Goal: Check status

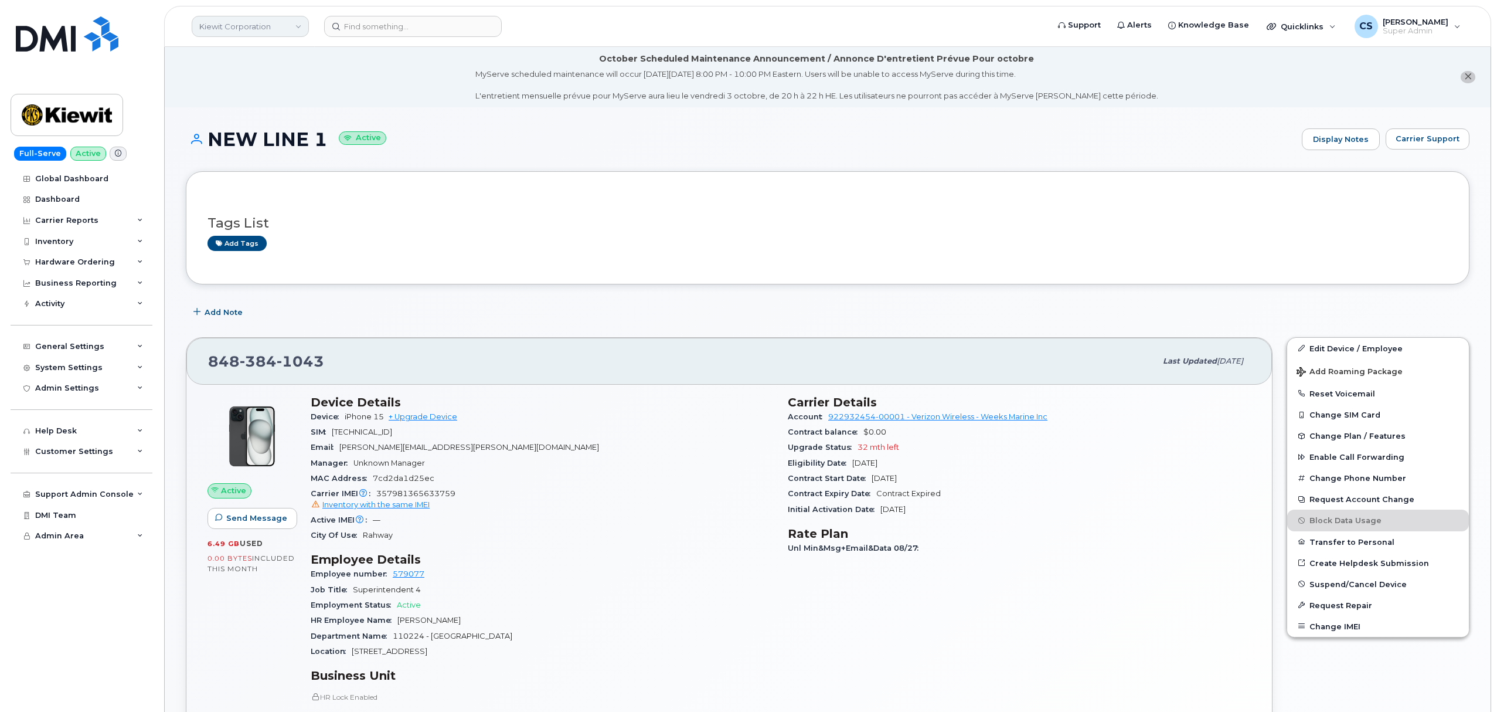
scroll to position [235, 0]
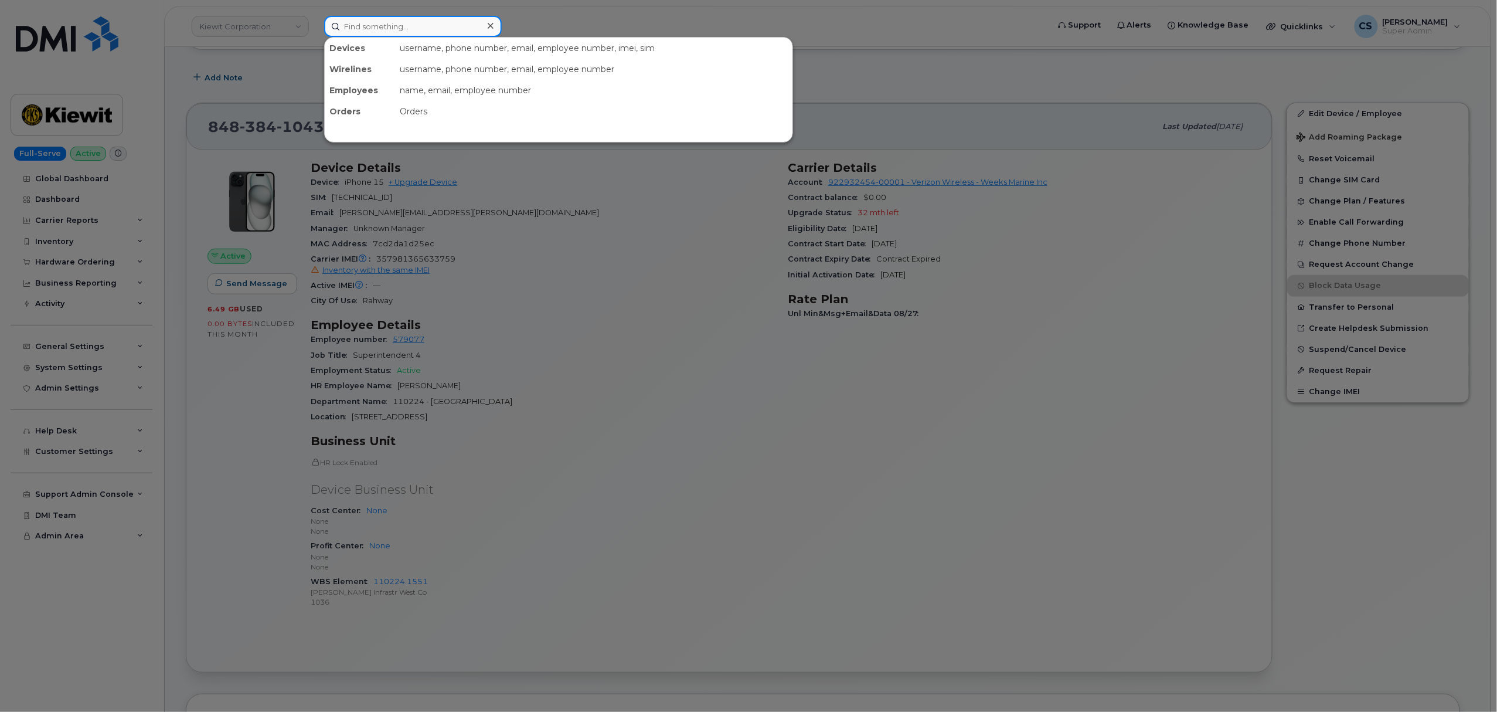
click at [385, 25] on input at bounding box center [413, 26] width 178 height 21
paste input "9032724296"
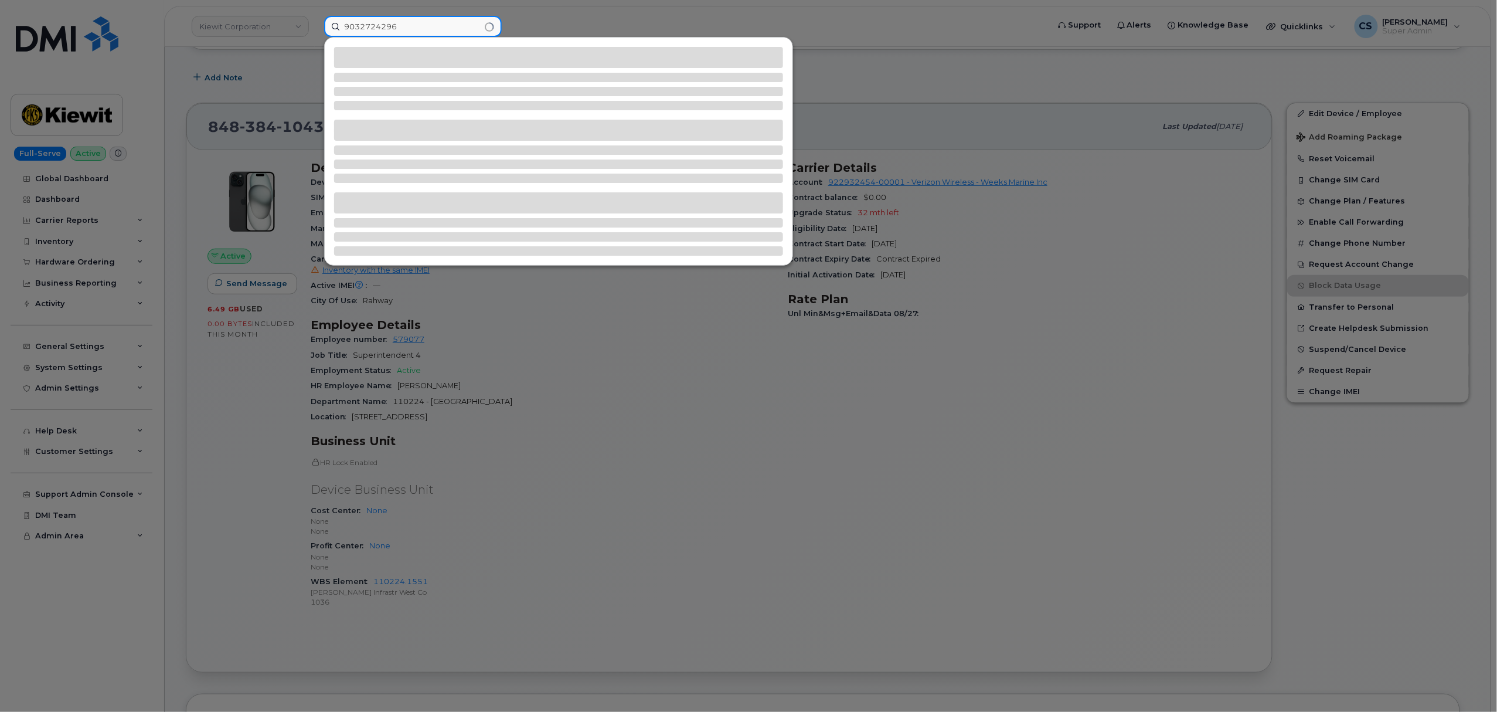
type input "9032724296"
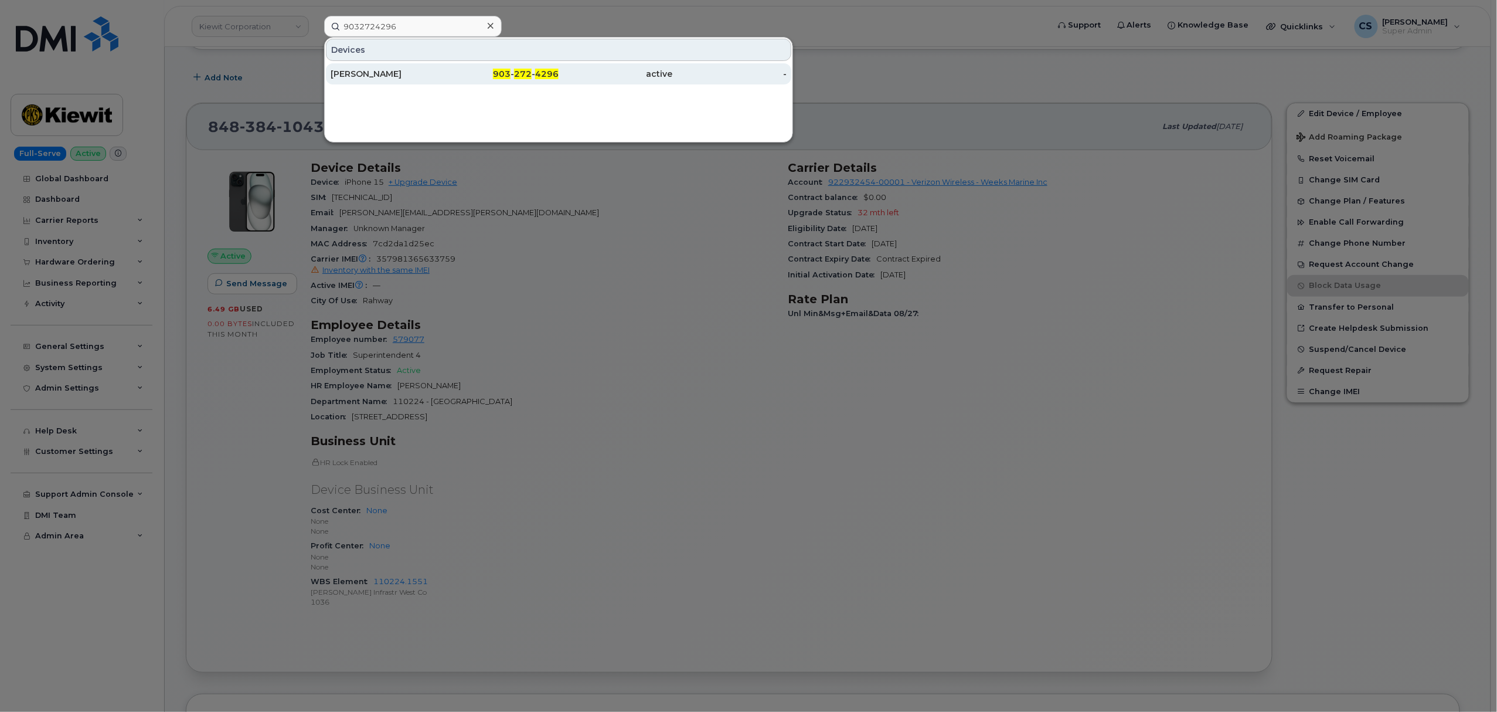
click at [528, 69] on div "903 - 272 - 4296" at bounding box center [502, 74] width 114 height 12
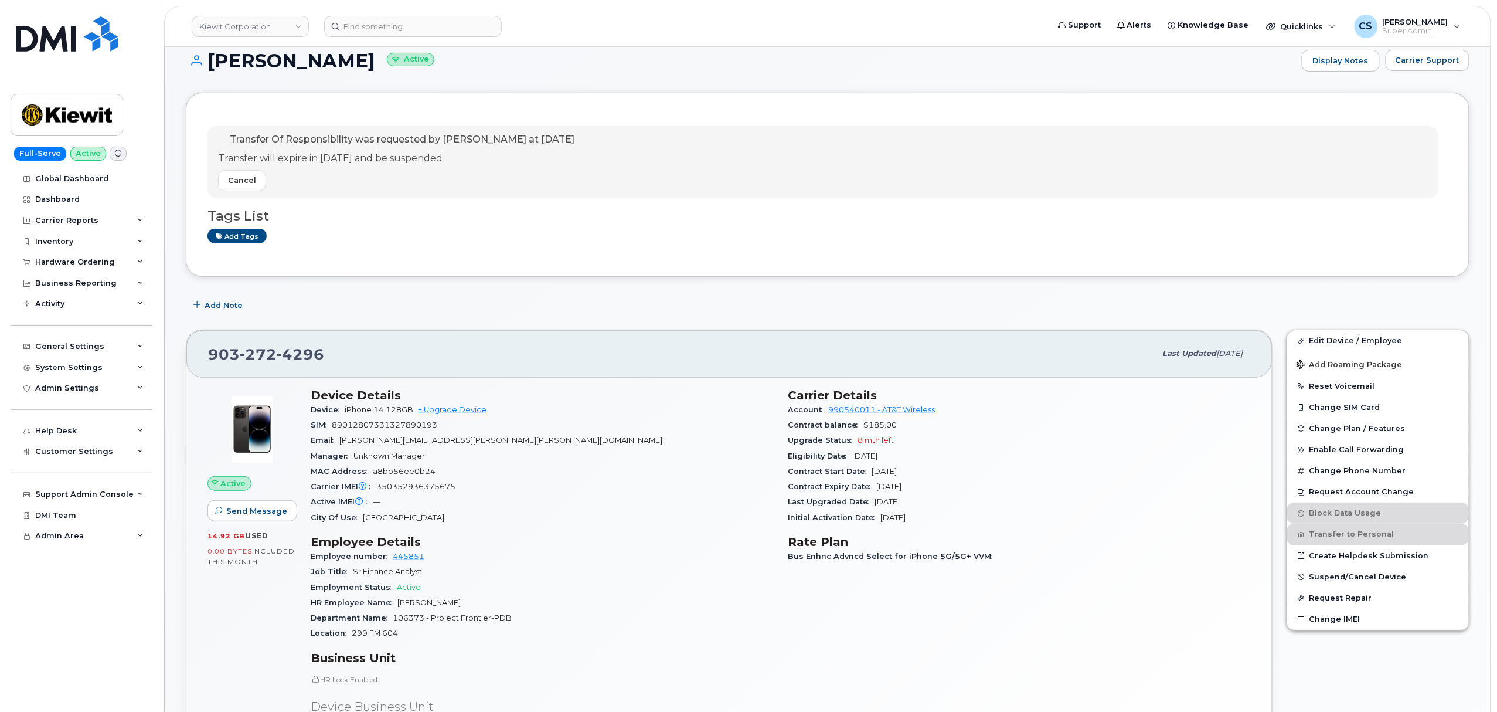
scroll to position [78, 0]
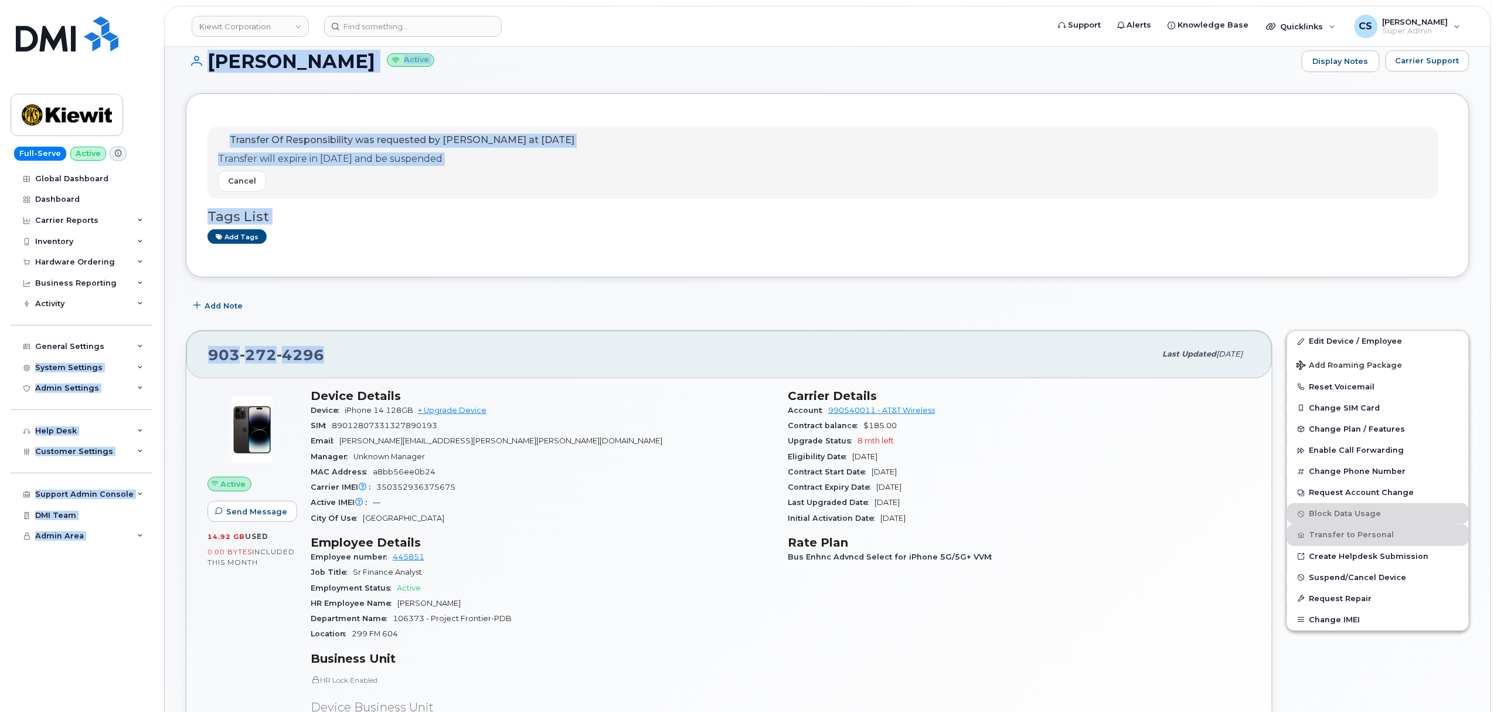
drag, startPoint x: 327, startPoint y: 358, endPoint x: 157, endPoint y: 350, distance: 169.6
click at [329, 359] on div "[PHONE_NUMBER]" at bounding box center [682, 354] width 948 height 25
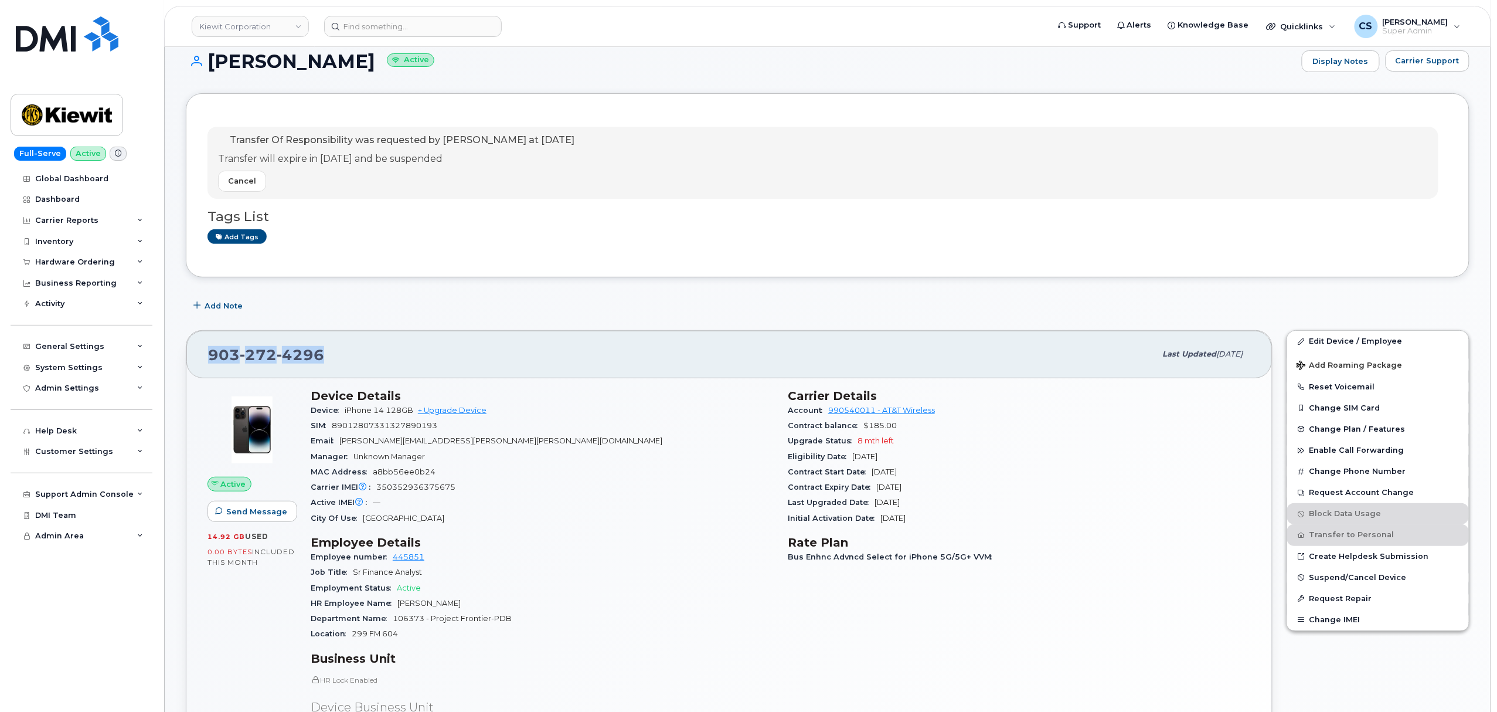
drag, startPoint x: 328, startPoint y: 359, endPoint x: 226, endPoint y: 360, distance: 102.0
click at [226, 360] on div "[PHONE_NUMBER]" at bounding box center [682, 354] width 948 height 25
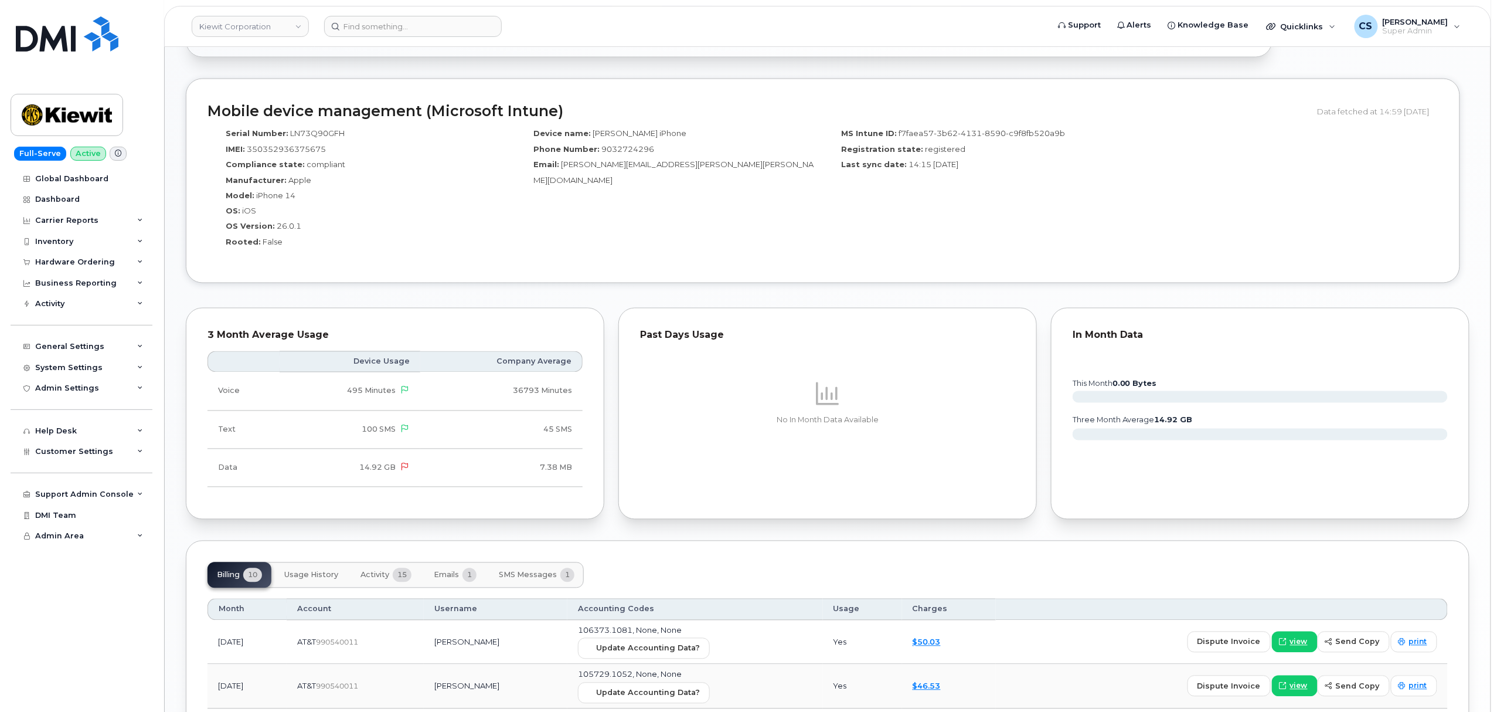
scroll to position [1016, 0]
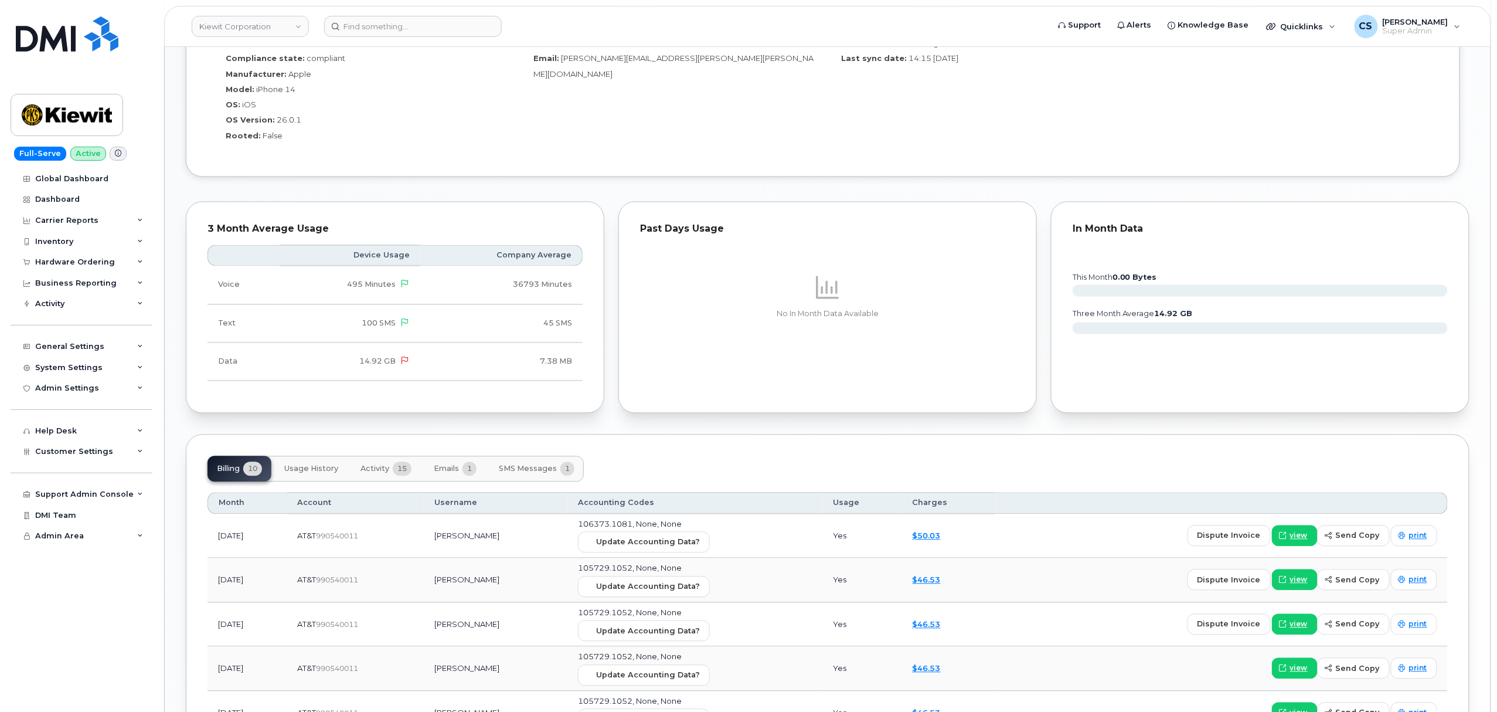
click at [375, 474] on span "Activity" at bounding box center [375, 468] width 29 height 9
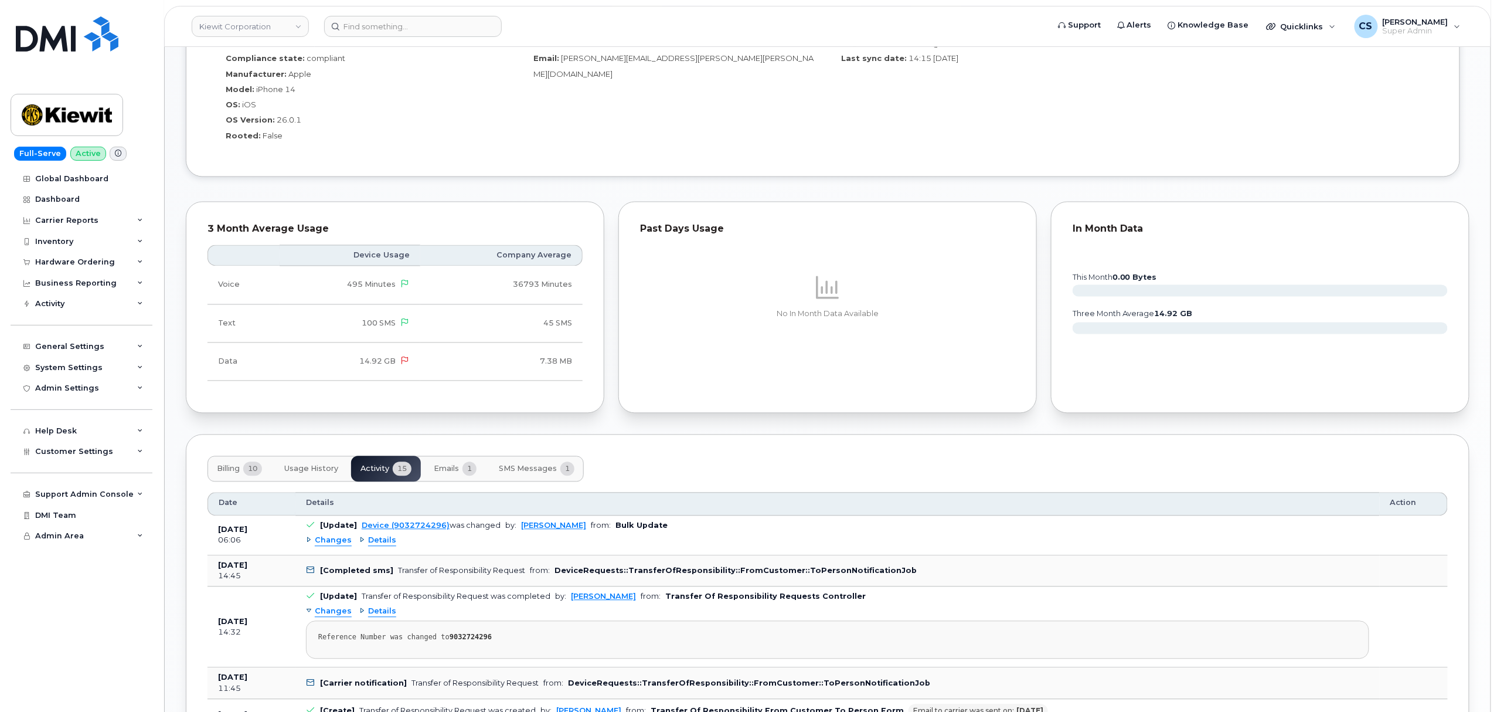
scroll to position [1094, 0]
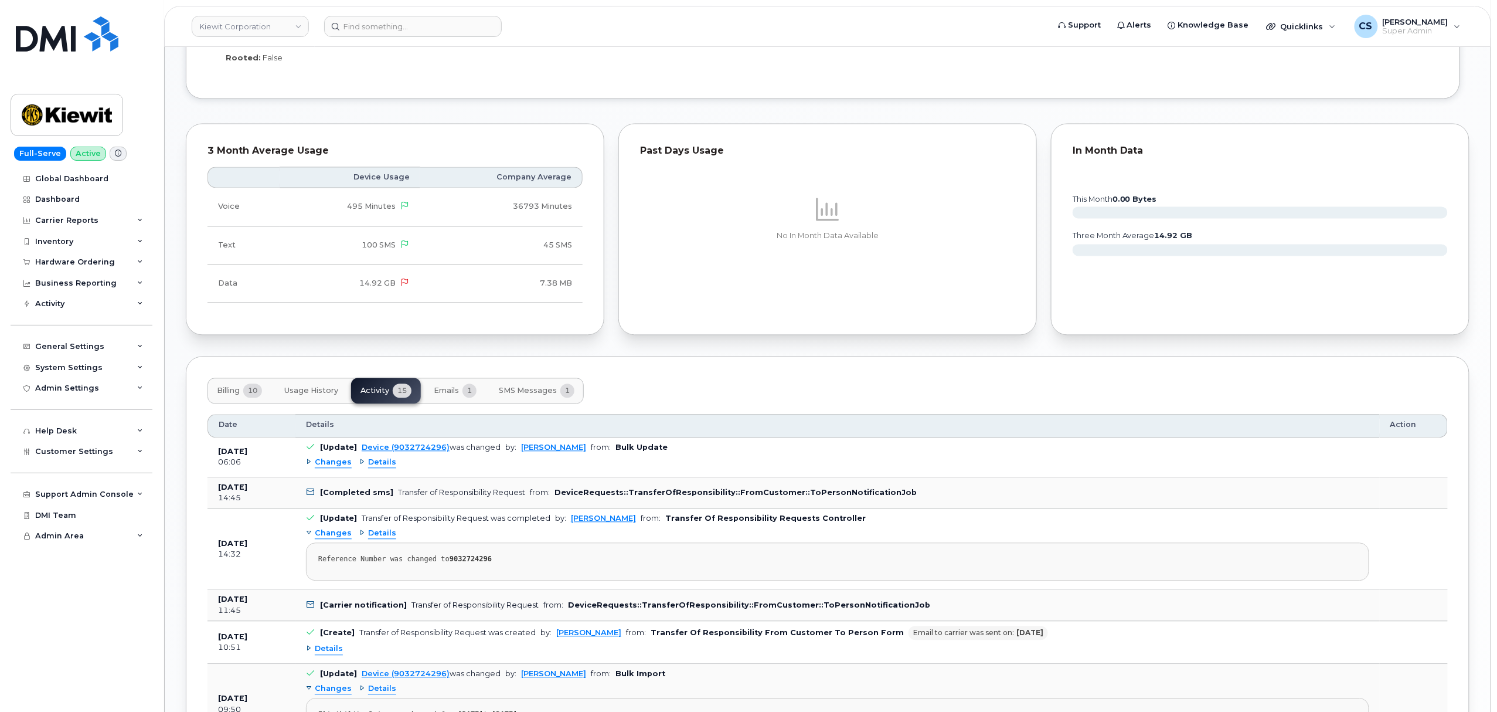
click at [380, 465] on span "Details" at bounding box center [382, 462] width 28 height 11
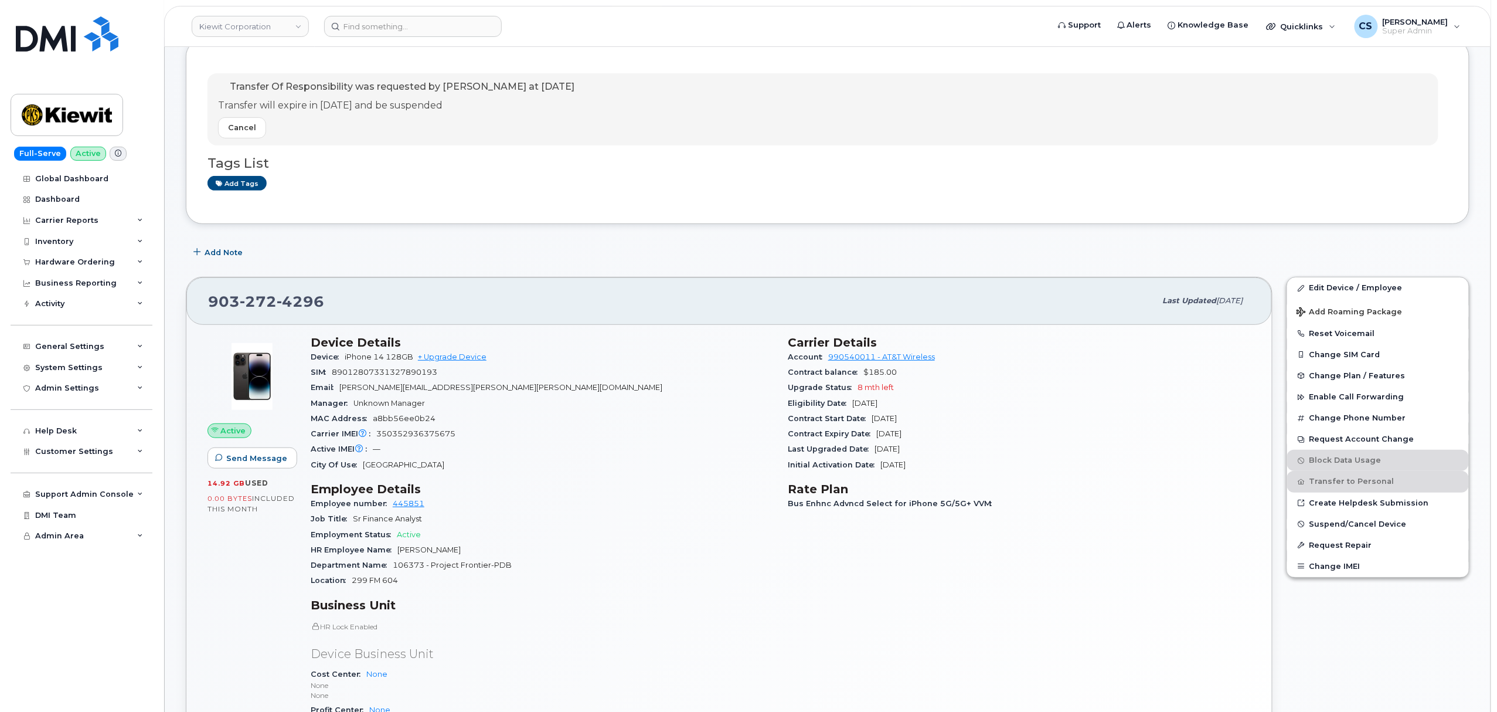
scroll to position [0, 0]
